Goal: Task Accomplishment & Management: Use online tool/utility

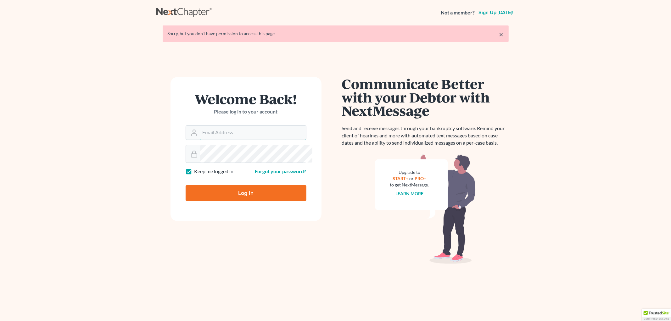
type input "[PERSON_NAME][EMAIL_ADDRESS][DOMAIN_NAME]"
click at [250, 201] on input "Log In" at bounding box center [246, 193] width 121 height 16
type input "Thinking..."
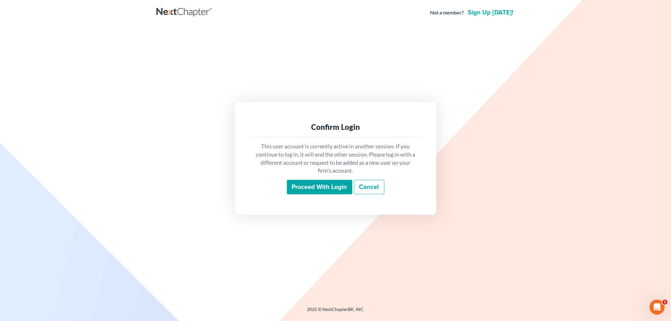
click at [340, 194] on input "Proceed with login" at bounding box center [319, 187] width 65 height 14
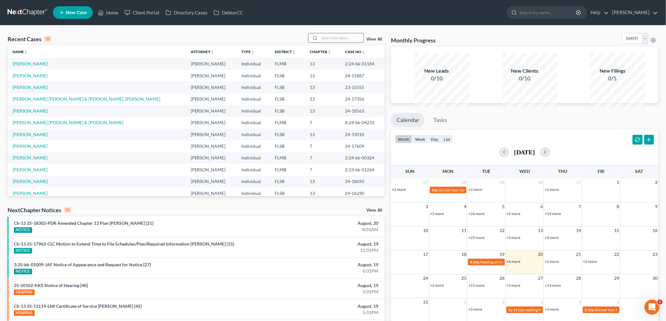
click at [319, 42] on input "search" at bounding box center [341, 37] width 44 height 9
type input "mendez"
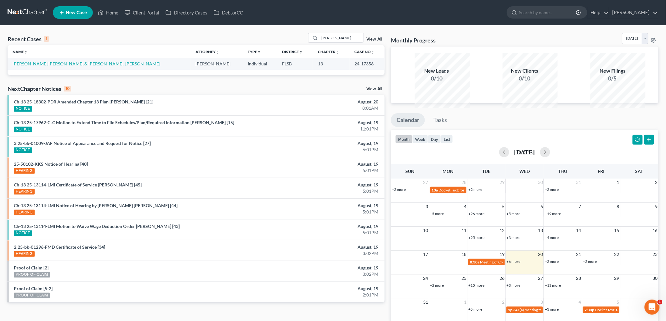
click at [79, 66] on link "Velasco Perez, Manuel & Mendez Montero, Kathery" at bounding box center [87, 63] width 148 height 5
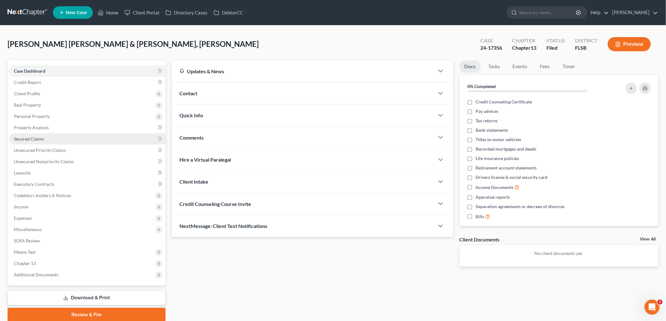
click at [44, 142] on span "Secured Claims" at bounding box center [29, 138] width 30 height 5
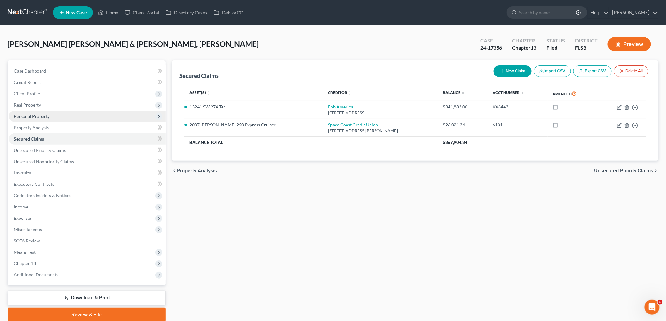
click at [45, 119] on span "Personal Property" at bounding box center [32, 116] width 36 height 5
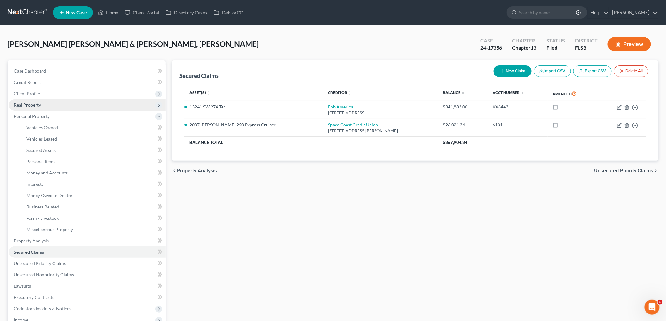
click at [36, 108] on span "Real Property" at bounding box center [27, 104] width 27 height 5
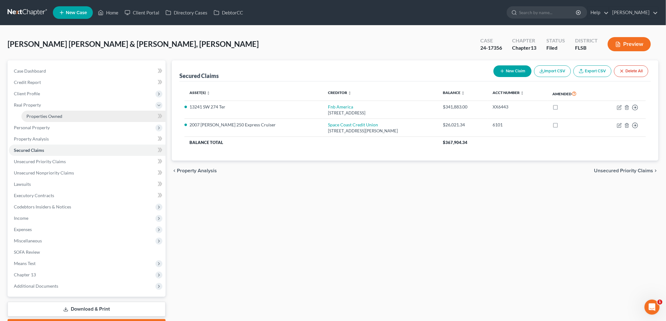
click at [53, 122] on link "Properties Owned" at bounding box center [93, 116] width 144 height 11
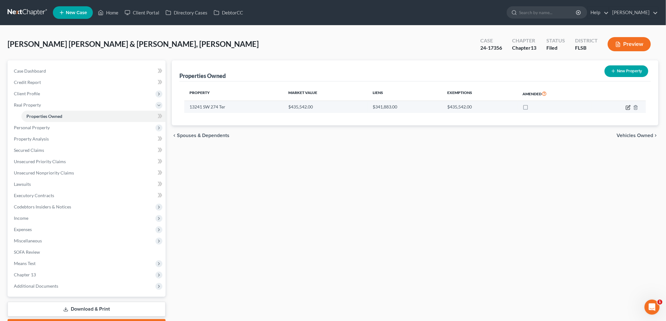
click at [625, 110] on icon "button" at bounding box center [627, 107] width 5 height 5
select select "9"
select select "2"
select select "0"
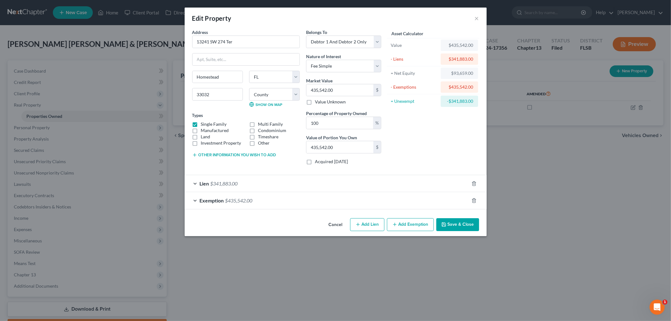
click at [185, 192] on div "Lien $341,883.00" at bounding box center [327, 183] width 284 height 17
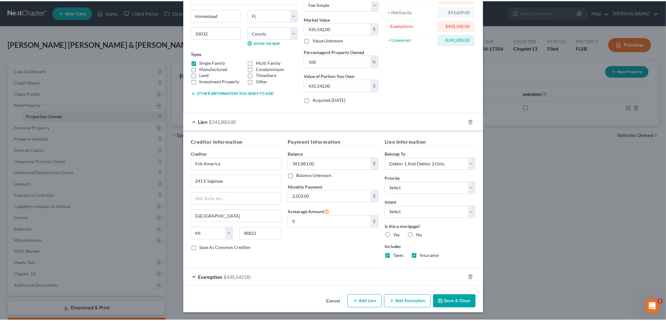
scroll to position [156, 0]
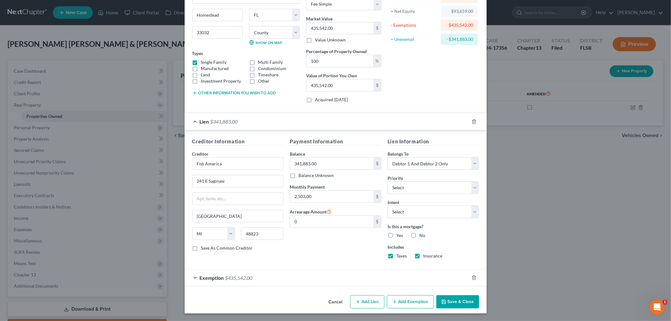
click at [479, 299] on button "Save & Close" at bounding box center [457, 301] width 43 height 13
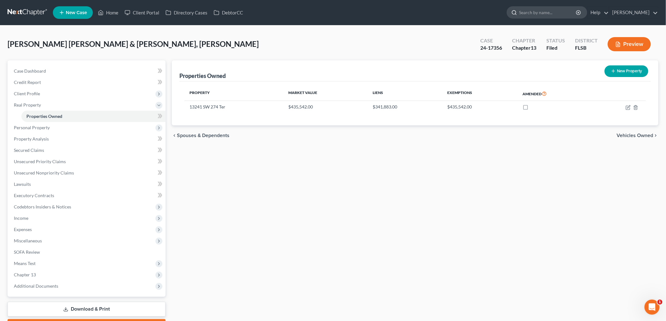
click at [519, 10] on input "search" at bounding box center [548, 13] width 58 height 12
type input "mulet"
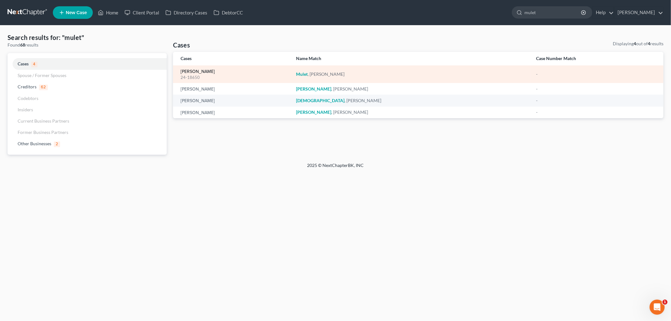
click at [204, 74] on link "Mulet, Nelson" at bounding box center [198, 72] width 34 height 4
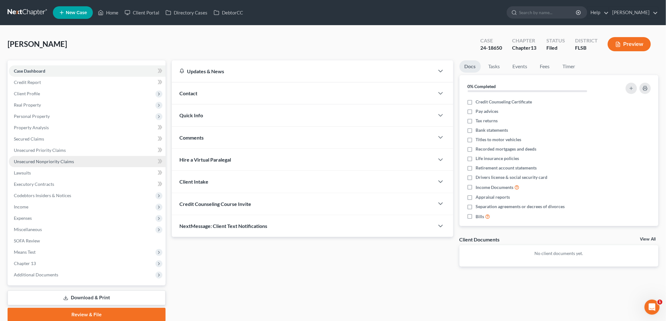
click at [56, 164] on span "Unsecured Nonpriority Claims" at bounding box center [44, 161] width 60 height 5
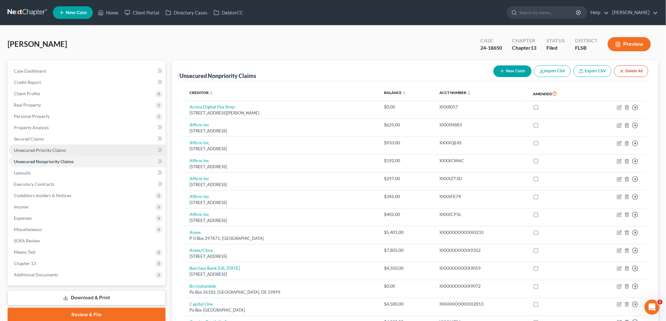
click at [60, 153] on span "Unsecured Priority Claims" at bounding box center [40, 150] width 52 height 5
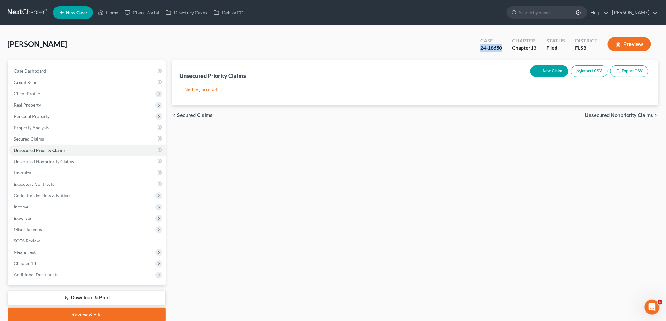
drag, startPoint x: 463, startPoint y: 58, endPoint x: 435, endPoint y: 59, distance: 27.4
click at [475, 54] on div "Case 24-18650" at bounding box center [491, 45] width 32 height 19
copy div "24-18650"
